Goal: Transaction & Acquisition: Purchase product/service

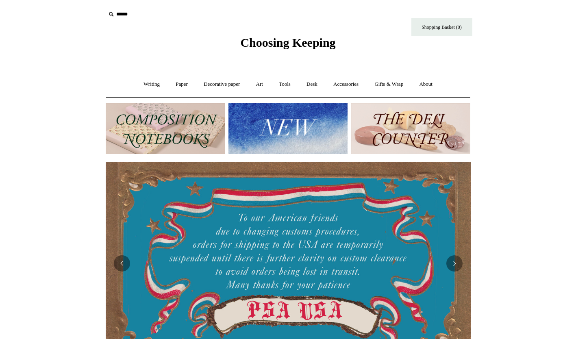
click at [115, 15] on icon at bounding box center [111, 14] width 9 height 9
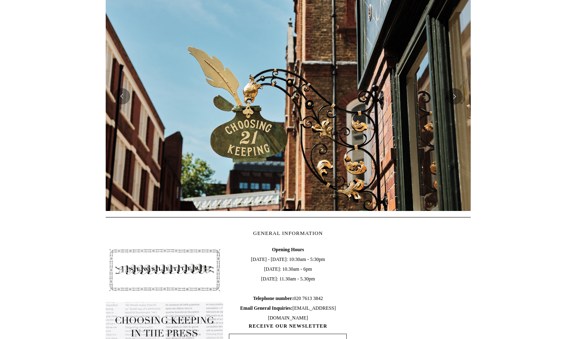
scroll to position [181, 0]
click at [122, 103] on button "Previous" at bounding box center [122, 96] width 16 height 16
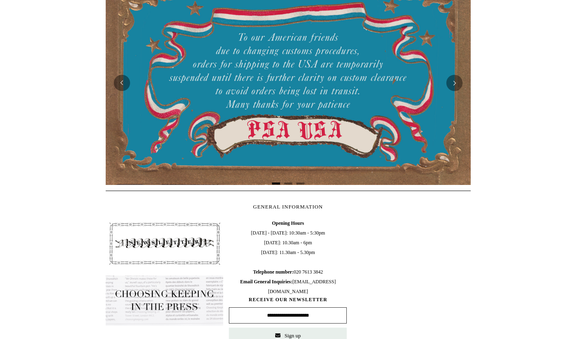
scroll to position [0, 0]
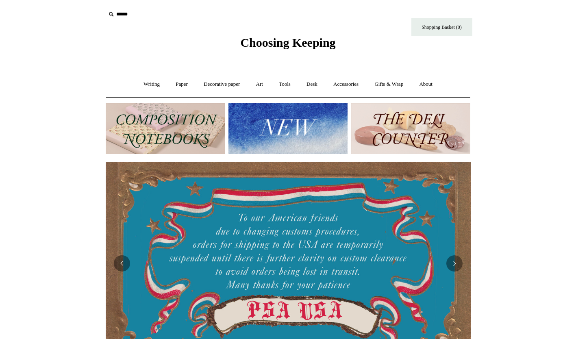
click at [121, 16] on input "text" at bounding box center [156, 14] width 100 height 15
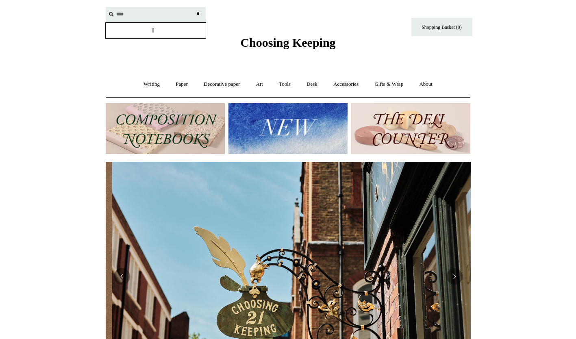
scroll to position [0, 365]
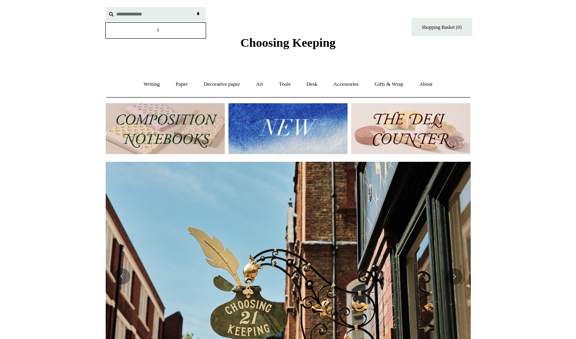
type input "**********"
click at [194, 7] on input "*" at bounding box center [198, 14] width 8 height 14
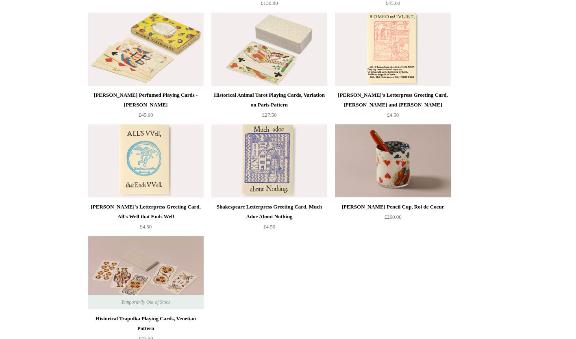
scroll to position [605, 0]
